Goal: Obtain resource: Download file/media

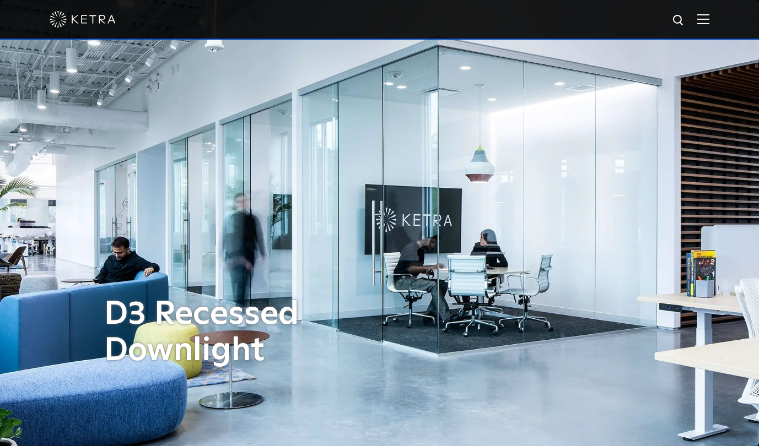
click at [709, 20] on img at bounding box center [703, 19] width 12 height 10
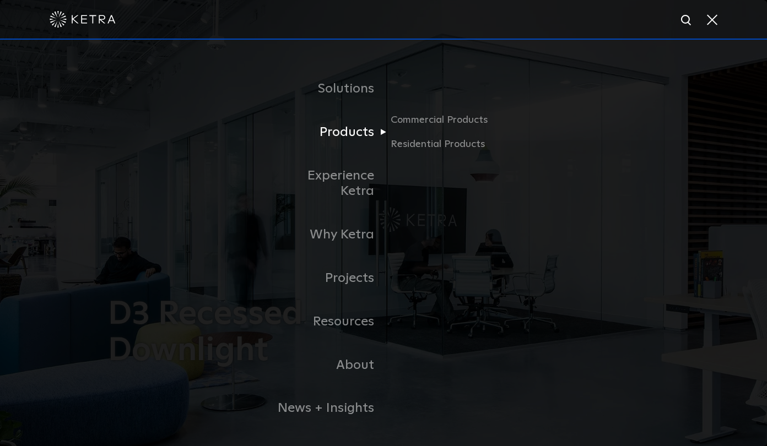
click at [355, 131] on link "Products" at bounding box center [326, 133] width 113 height 44
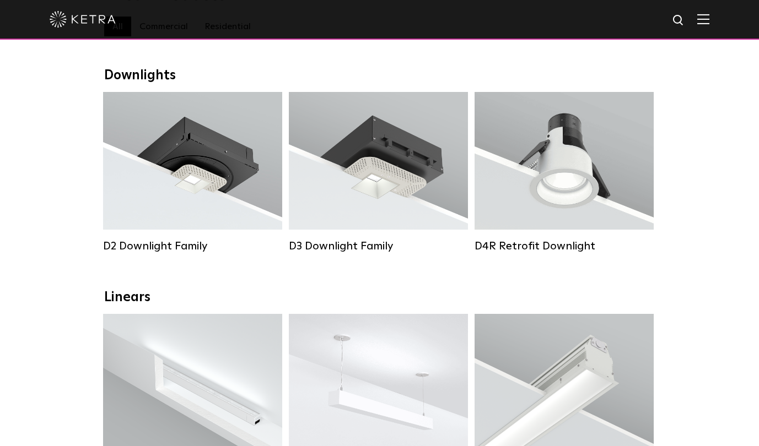
scroll to position [220, 0]
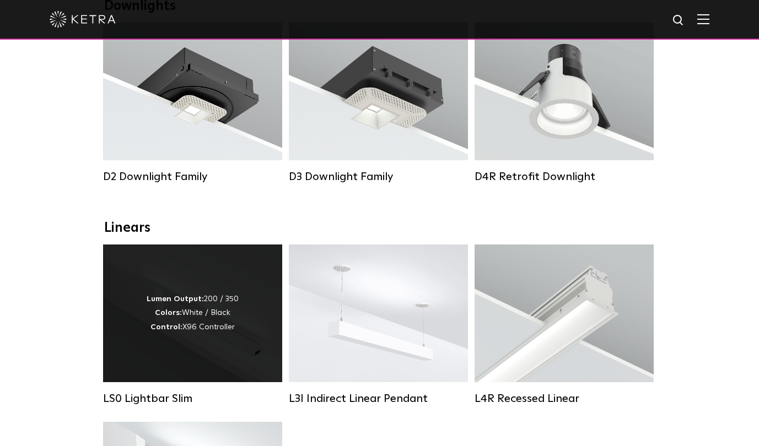
click at [189, 328] on div "Lumen Output: 200 / 350 Colors: White / Black Control: X96 Controller" at bounding box center [193, 314] width 92 height 42
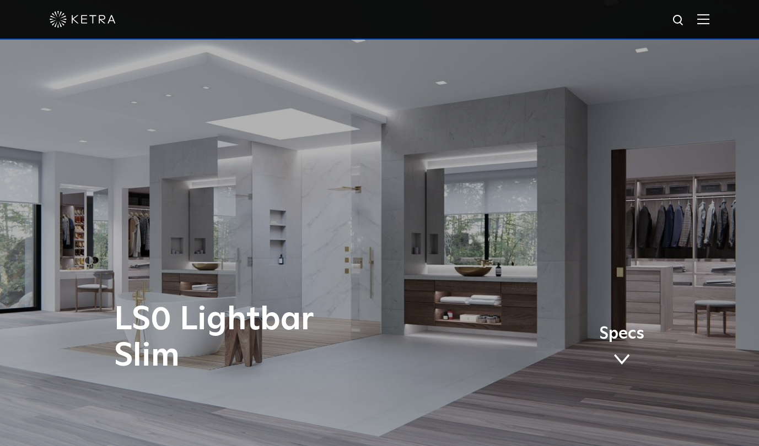
click at [708, 24] on img at bounding box center [703, 19] width 12 height 10
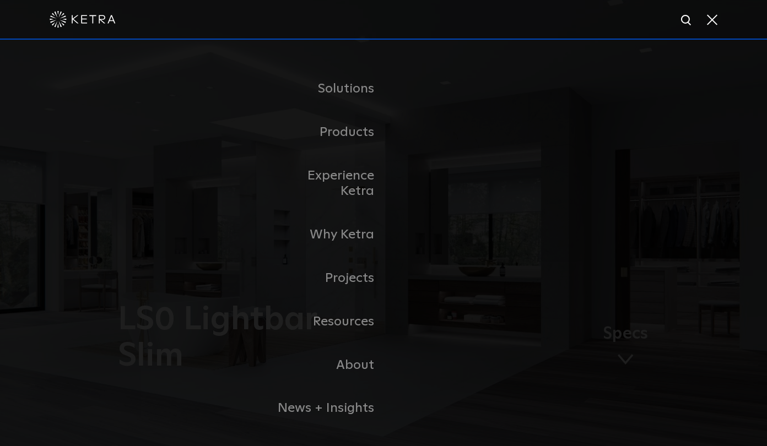
click at [572, 197] on div "Solutions Commercial Residential Products Commercial Products Residential Produ…" at bounding box center [383, 271] width 767 height 462
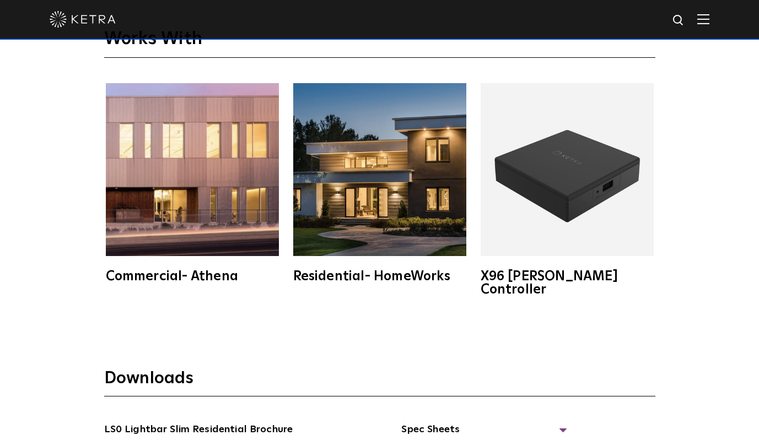
scroll to position [1983, 0]
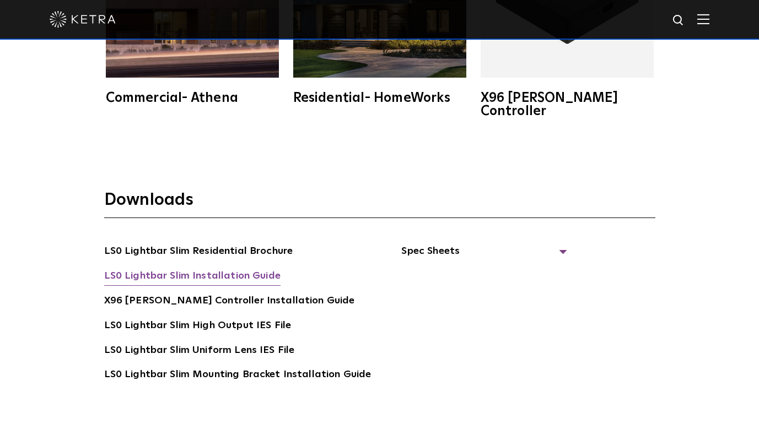
click at [202, 268] on link "LS0 Lightbar Slim Installation Guide" at bounding box center [192, 277] width 176 height 18
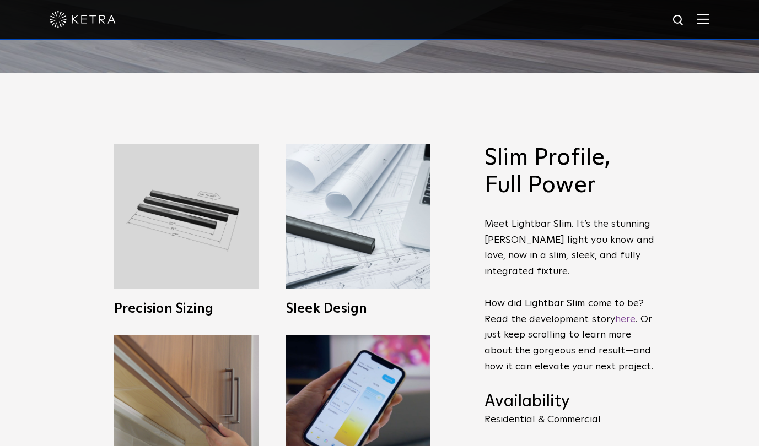
scroll to position [331, 0]
